Goal: Information Seeking & Learning: Learn about a topic

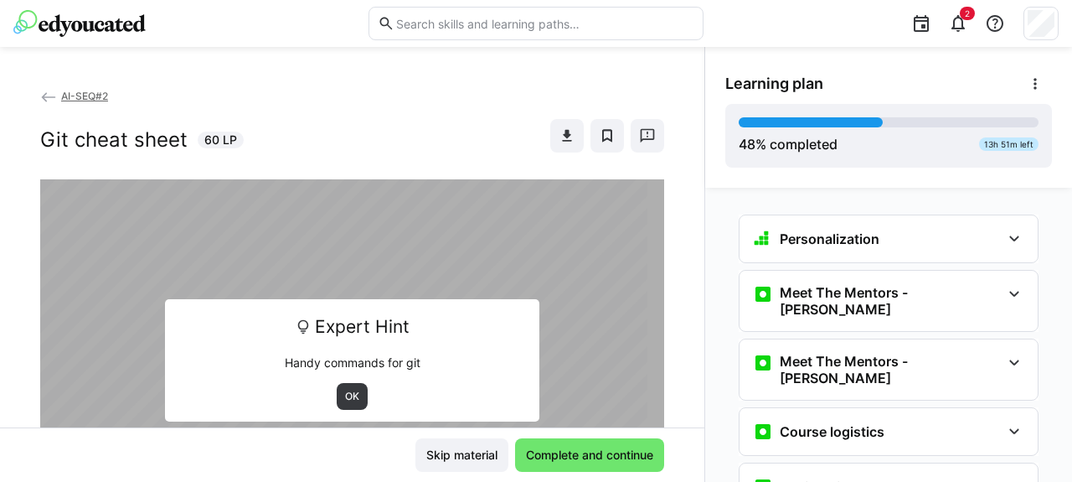
click at [89, 21] on img at bounding box center [79, 23] width 132 height 27
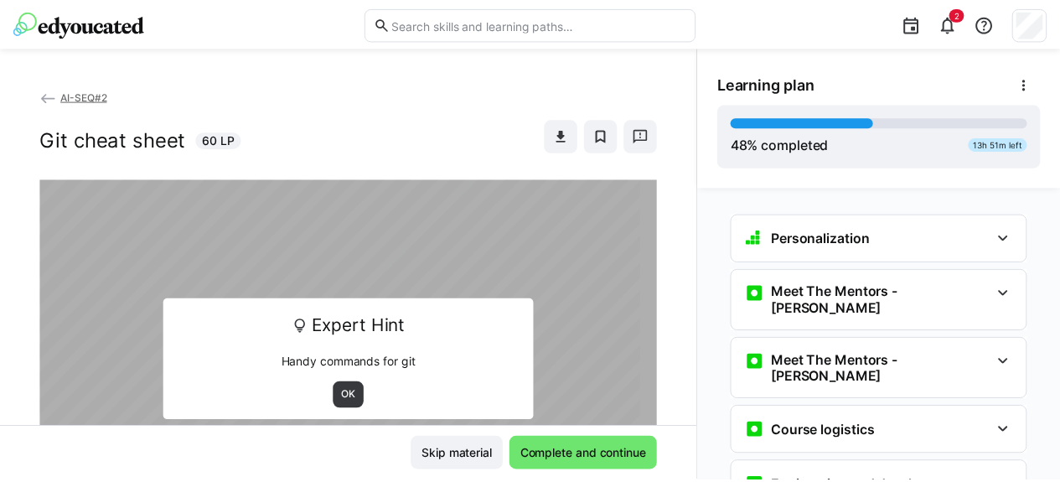
scroll to position [478, 0]
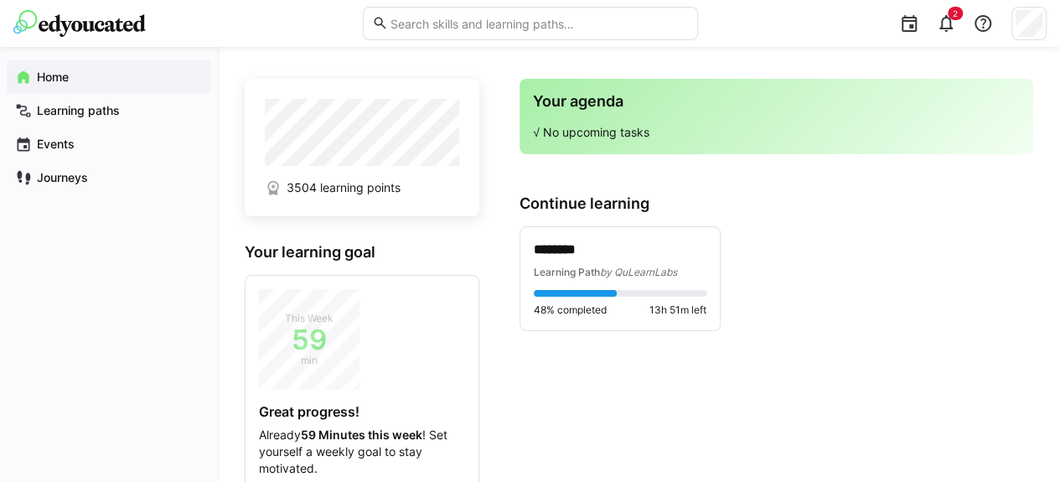
click at [352, 189] on span "3504 learning points" at bounding box center [344, 187] width 114 height 17
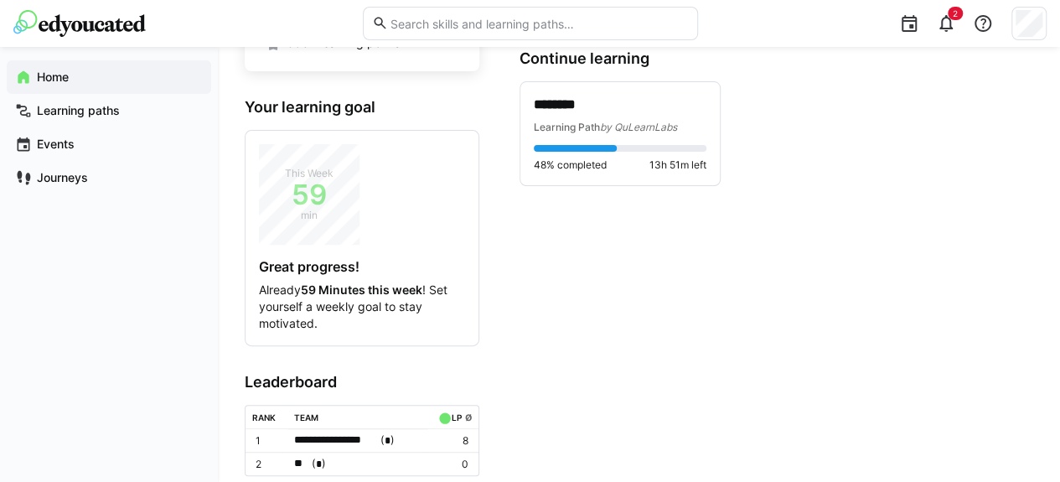
scroll to position [146, 0]
click at [607, 147] on div at bounding box center [575, 147] width 83 height 7
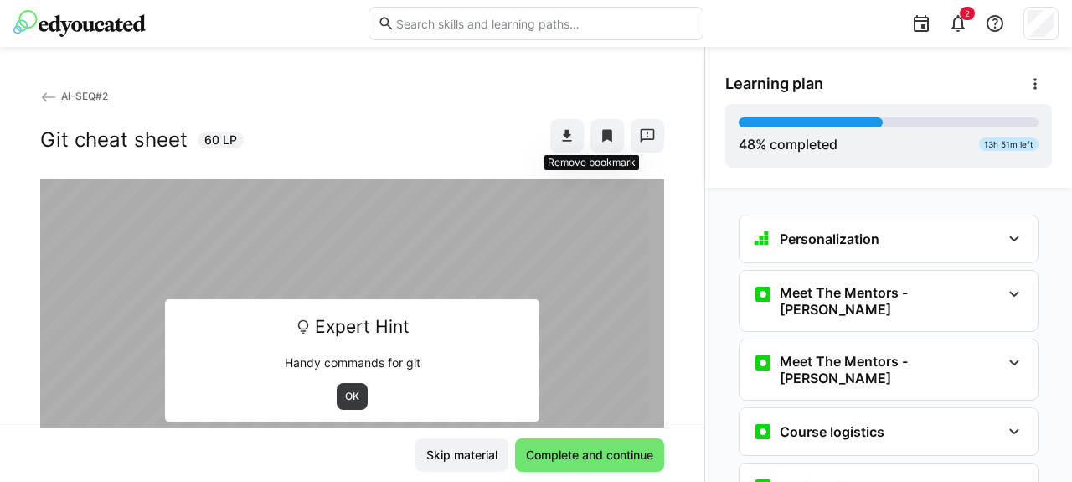
scroll to position [478, 0]
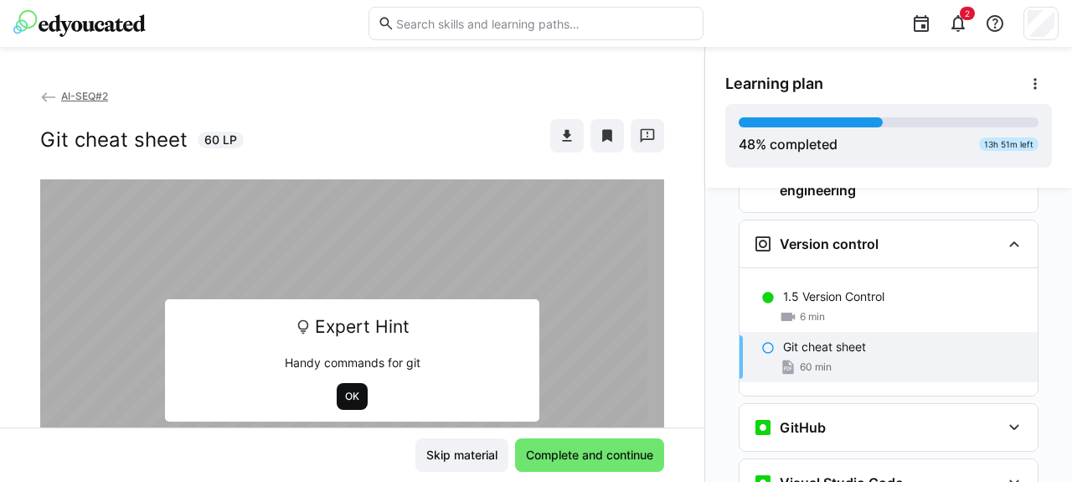
click at [347, 390] on span "OK" at bounding box center [352, 396] width 18 height 13
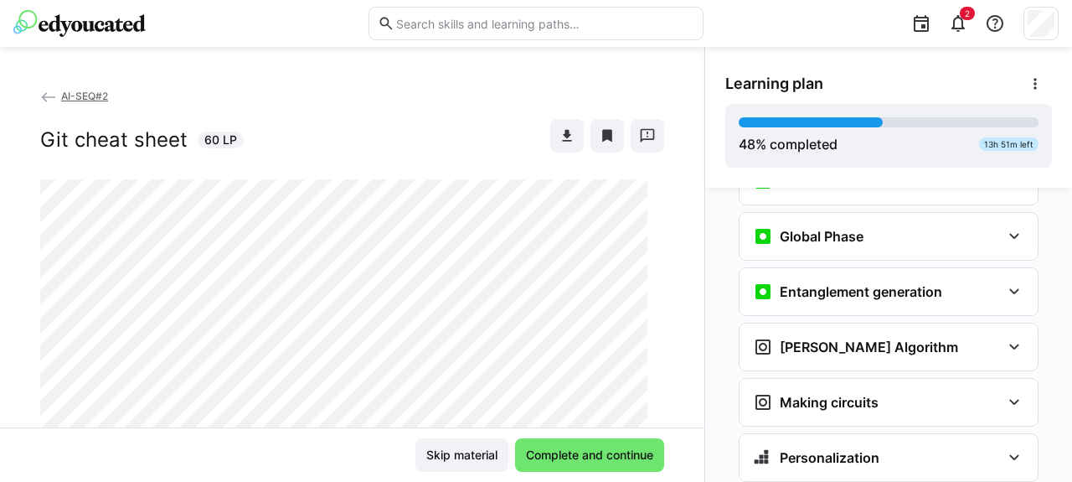
scroll to position [2392, 0]
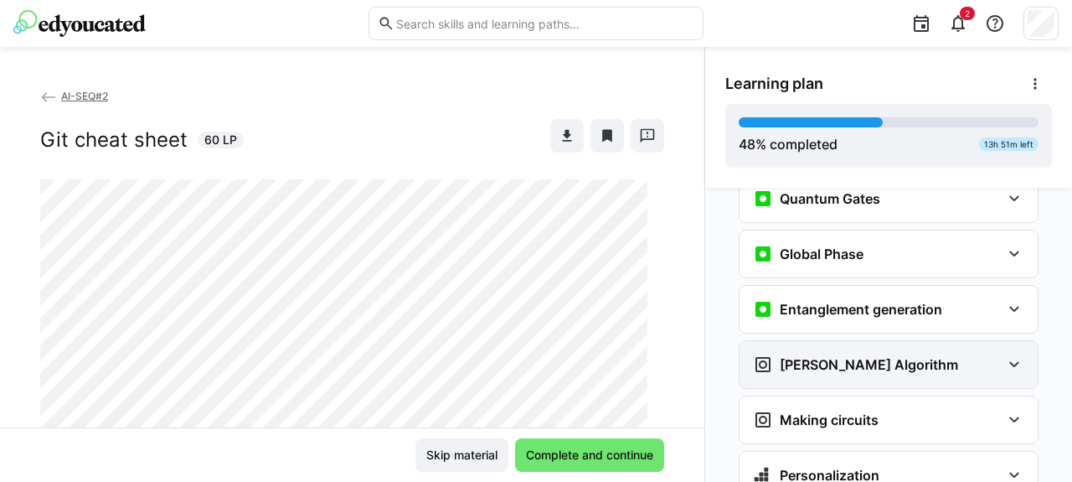
click at [821, 356] on h3 "[PERSON_NAME] Algorithm" at bounding box center [869, 364] width 178 height 17
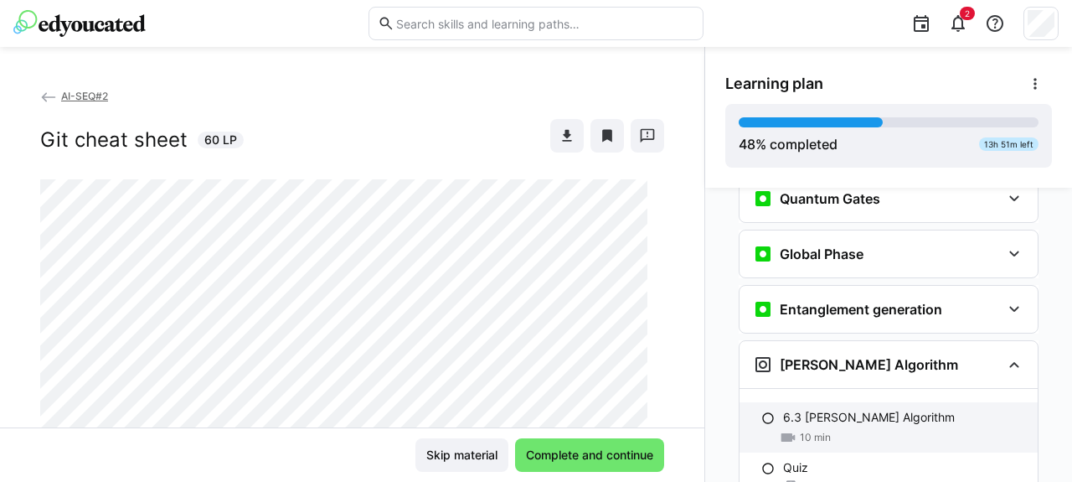
click at [809, 409] on p "6.3 [PERSON_NAME] Algorithm" at bounding box center [869, 417] width 172 height 17
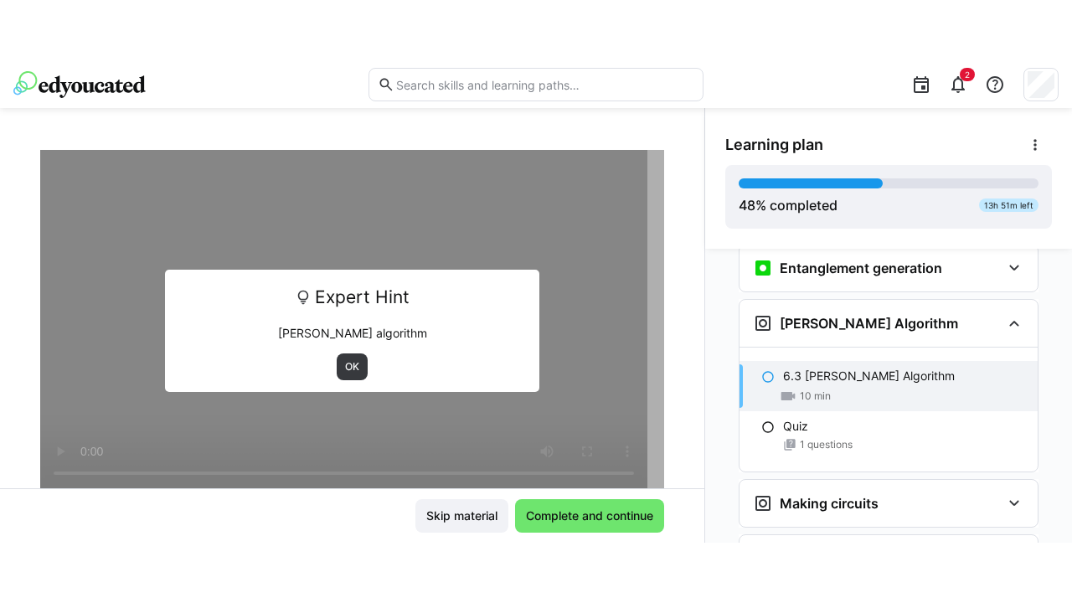
scroll to position [95, 0]
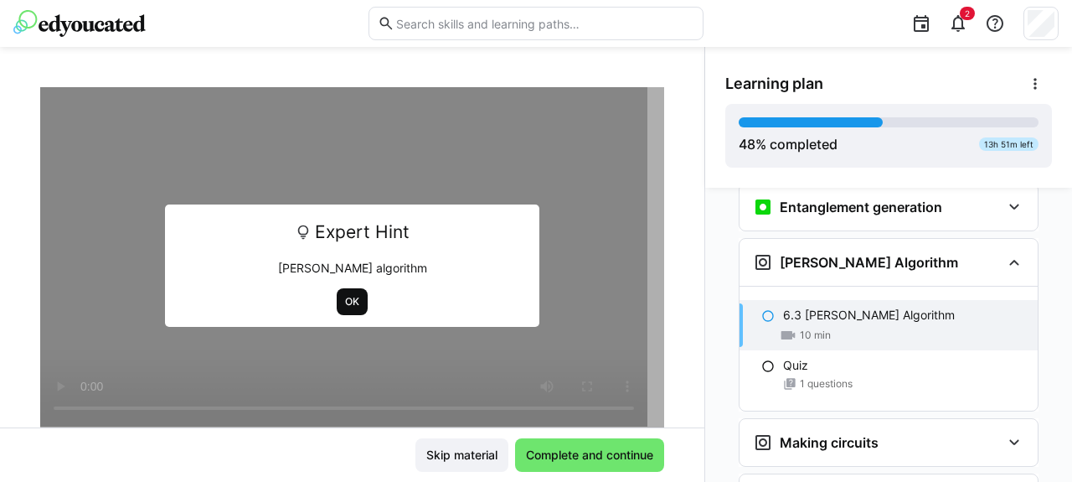
click at [343, 296] on span "OK" at bounding box center [352, 301] width 18 height 13
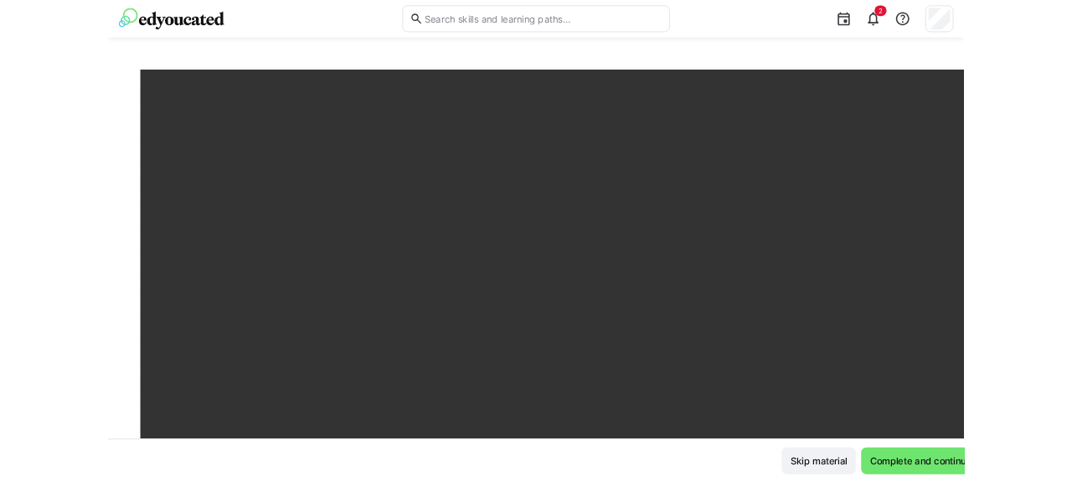
scroll to position [2494, 0]
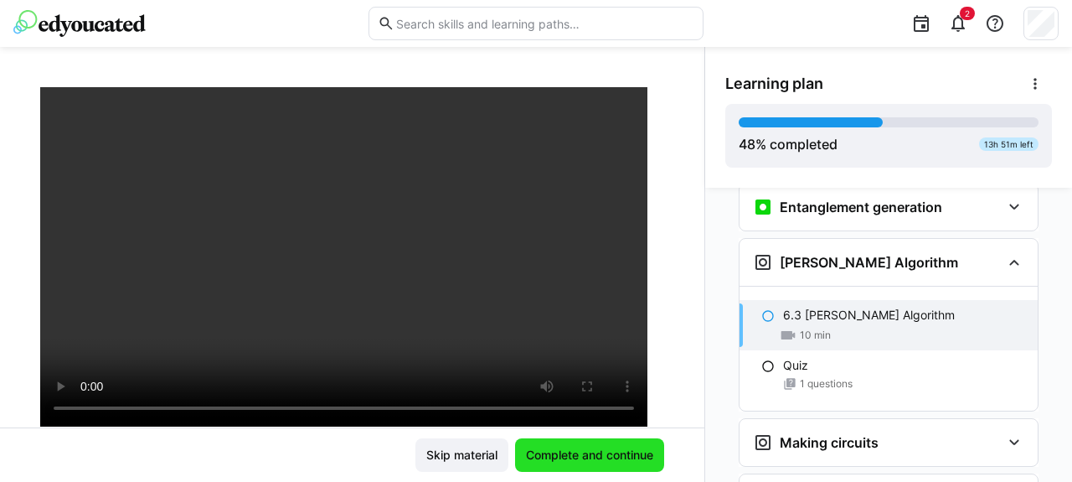
click at [617, 450] on span "Complete and continue" at bounding box center [590, 455] width 132 height 17
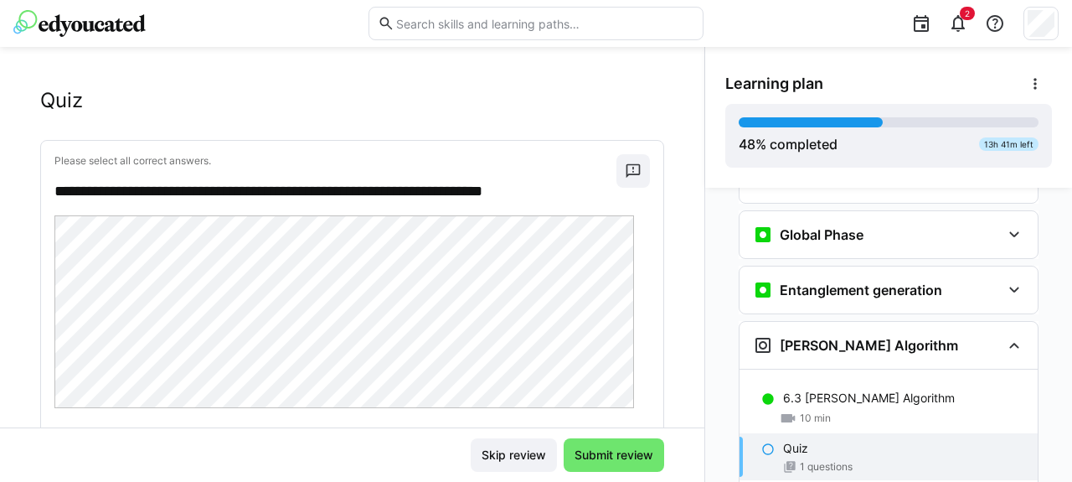
scroll to position [30, 0]
